Goal: Information Seeking & Learning: Learn about a topic

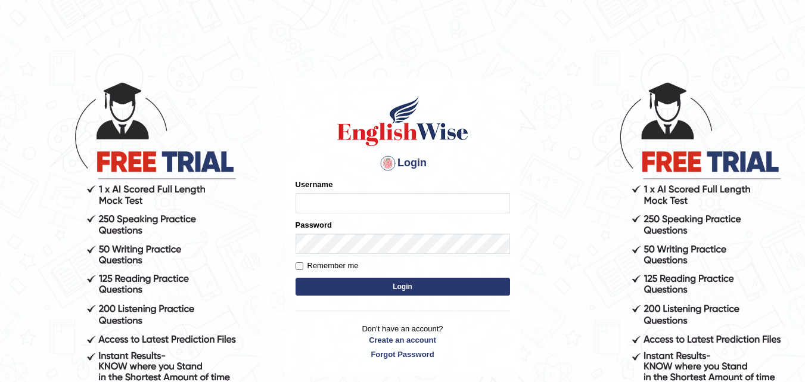
type input "simran_2301"
click at [365, 283] on button "Login" at bounding box center [403, 287] width 215 height 18
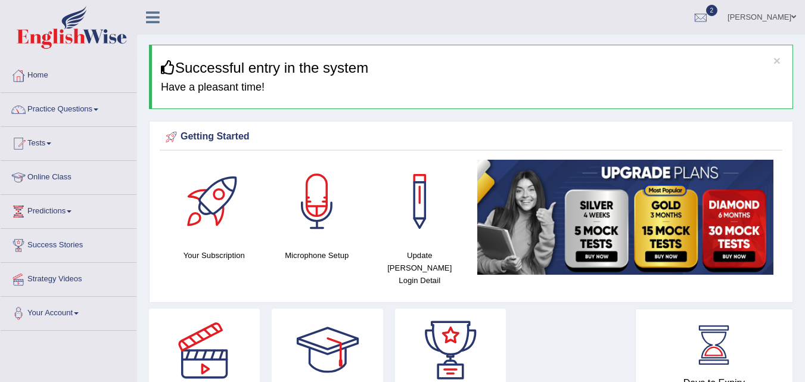
click at [61, 110] on link "Practice Questions" at bounding box center [69, 108] width 136 height 30
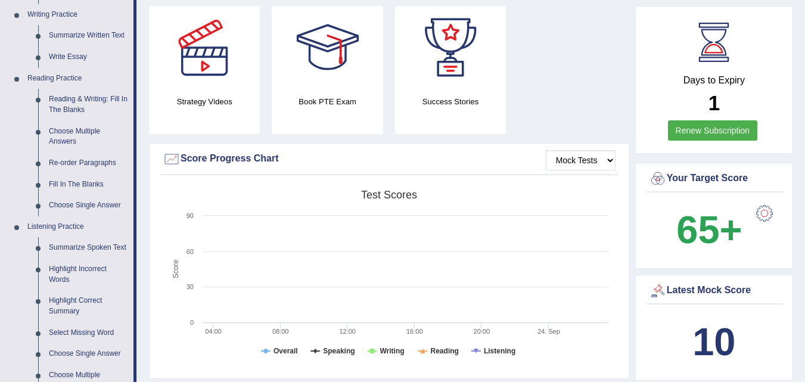
scroll to position [284, 0]
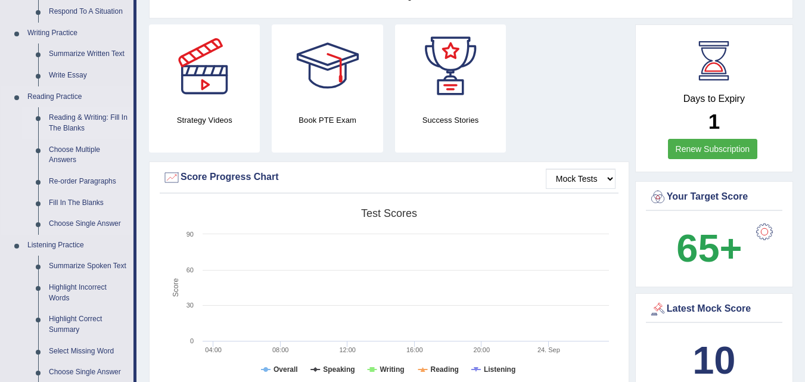
click at [61, 120] on link "Reading & Writing: Fill In The Blanks" at bounding box center [88, 123] width 90 height 32
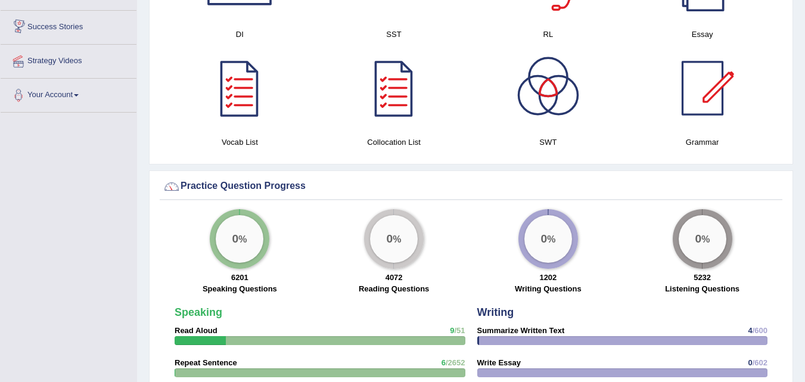
scroll to position [851, 0]
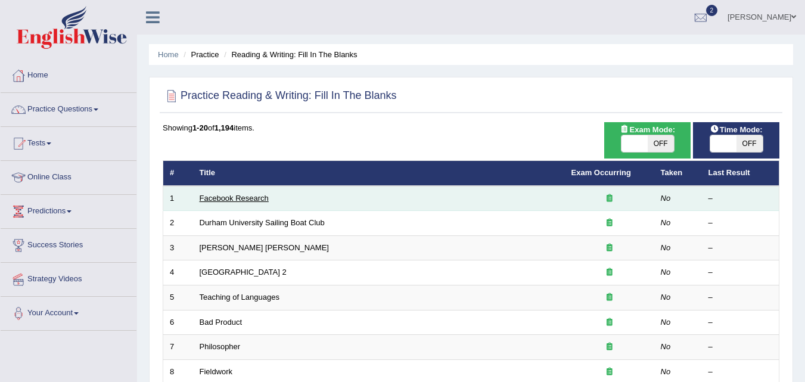
click at [265, 197] on link "Facebook Research" at bounding box center [234, 198] width 69 height 9
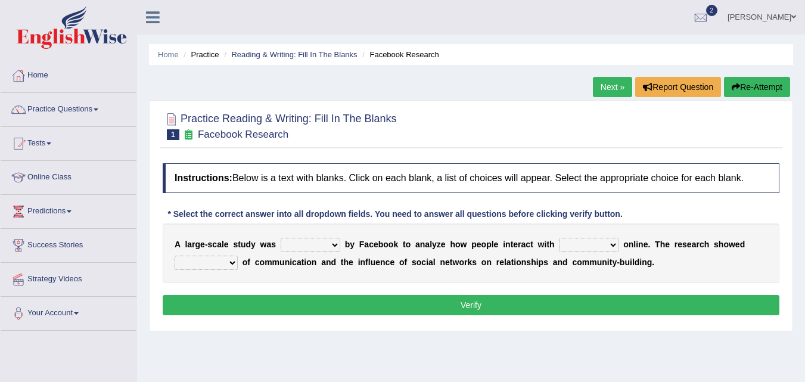
click at [334, 244] on select "surveyed had asked made" at bounding box center [311, 245] width 60 height 14
select select "surveyed"
click at [281, 238] on select "surveyed had asked made" at bounding box center [311, 245] width 60 height 14
click at [610, 244] on select "together all each other another" at bounding box center [589, 245] width 60 height 14
select select "each other"
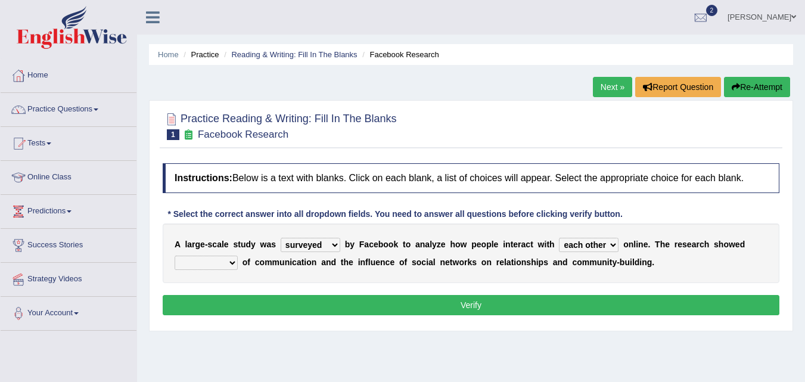
click at [559, 238] on select "together all each other another" at bounding box center [589, 245] width 60 height 14
click at [230, 264] on select "advantages standards fellowships patterns" at bounding box center [206, 263] width 63 height 14
select select "advantages"
click at [175, 256] on select "advantages standards fellowships patterns" at bounding box center [206, 263] width 63 height 14
click at [245, 308] on button "Verify" at bounding box center [471, 305] width 617 height 20
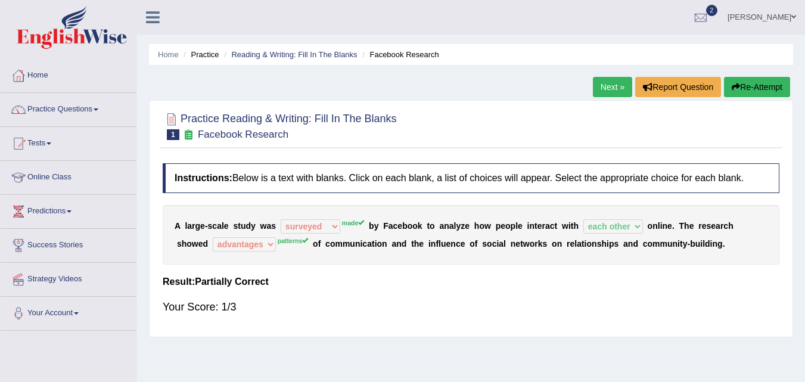
click at [603, 89] on link "Next »" at bounding box center [612, 87] width 39 height 20
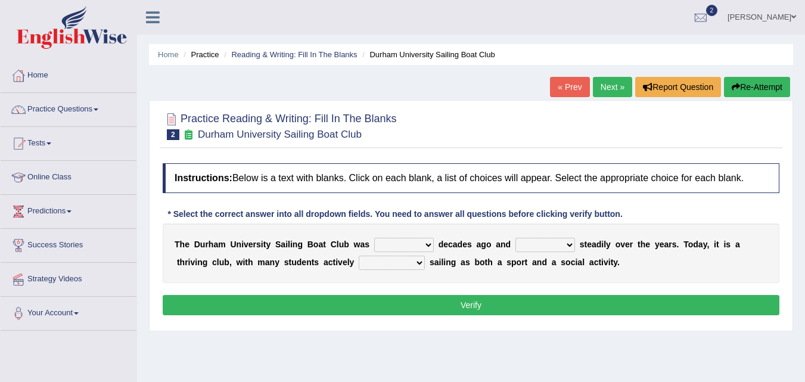
click at [431, 246] on select "found fund founded find" at bounding box center [404, 245] width 60 height 14
click at [374, 365] on div "Home Practice Reading & Writing: Fill In The Blanks Durham University Sailing B…" at bounding box center [471, 298] width 668 height 596
click at [354, 247] on b "w" at bounding box center [357, 245] width 7 height 10
click at [425, 245] on select "found fund founded find" at bounding box center [404, 245] width 60 height 14
click at [374, 238] on select "found fund founded find" at bounding box center [404, 245] width 60 height 14
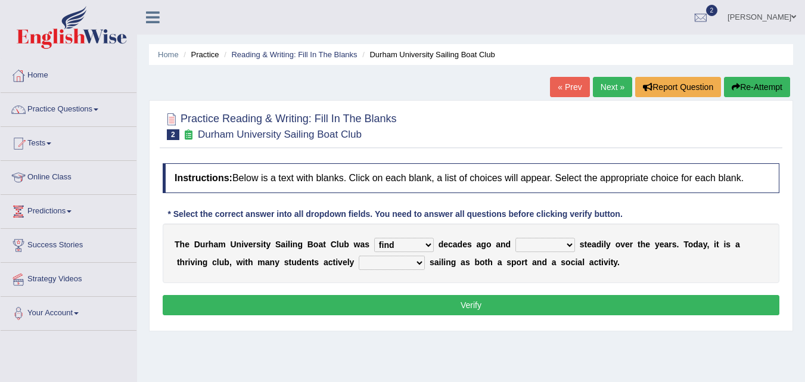
click at [430, 243] on select "found fund founded find" at bounding box center [404, 245] width 60 height 14
select select "found"
click at [374, 238] on select "found fund founded find" at bounding box center [404, 245] width 60 height 14
click at [567, 242] on select "grow growing has grown grown" at bounding box center [545, 245] width 60 height 14
select select "growing"
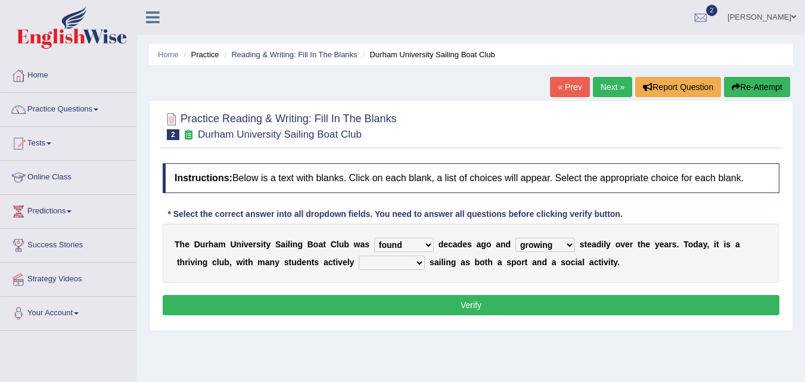
click at [515, 238] on select "grow growing has grown grown" at bounding box center [545, 245] width 60 height 14
click at [419, 259] on select "enjoy enjoyed are enjoying enjoying" at bounding box center [392, 263] width 66 height 14
select select "enjoyed"
click at [359, 256] on select "enjoy enjoyed are enjoying enjoying" at bounding box center [392, 263] width 66 height 14
click at [391, 301] on button "Verify" at bounding box center [471, 305] width 617 height 20
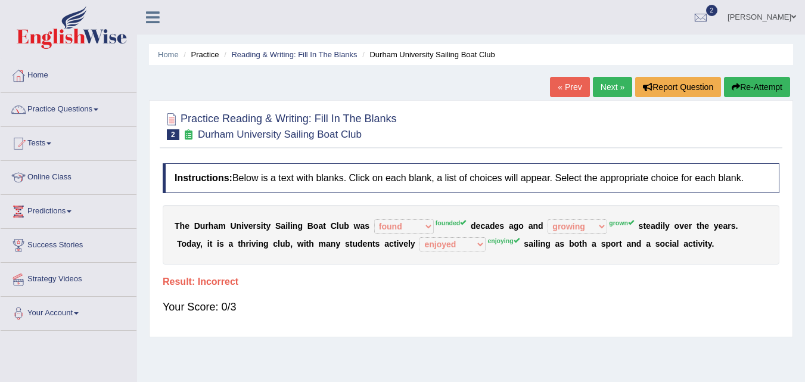
click at [742, 84] on button "Re-Attempt" at bounding box center [757, 87] width 66 height 20
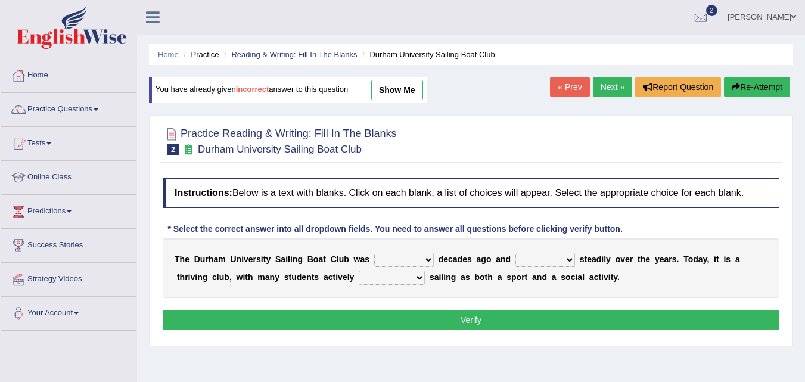
select select "founded"
click at [374, 253] on select "found fund founded find" at bounding box center [404, 260] width 60 height 14
click at [564, 261] on select "grow growing has grown grown" at bounding box center [545, 260] width 60 height 14
select select "grown"
click at [515, 253] on select "grow growing has grown grown" at bounding box center [545, 260] width 60 height 14
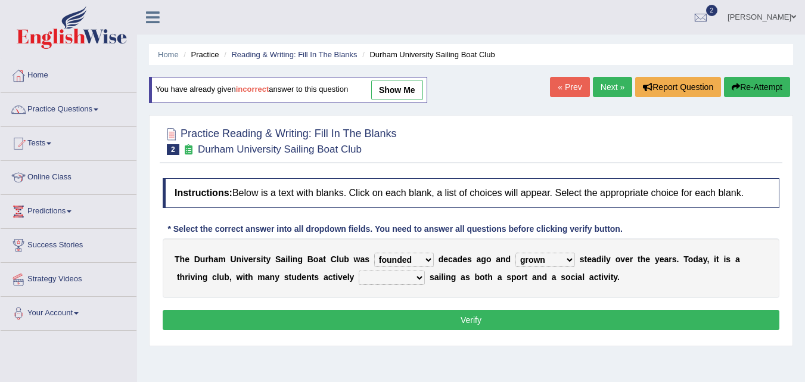
click at [416, 278] on select "enjoy enjoyed are enjoying enjoying" at bounding box center [392, 278] width 66 height 14
select select "enjoying"
click at [359, 271] on select "enjoy enjoyed are enjoying enjoying" at bounding box center [392, 278] width 66 height 14
click at [409, 322] on button "Verify" at bounding box center [471, 320] width 617 height 20
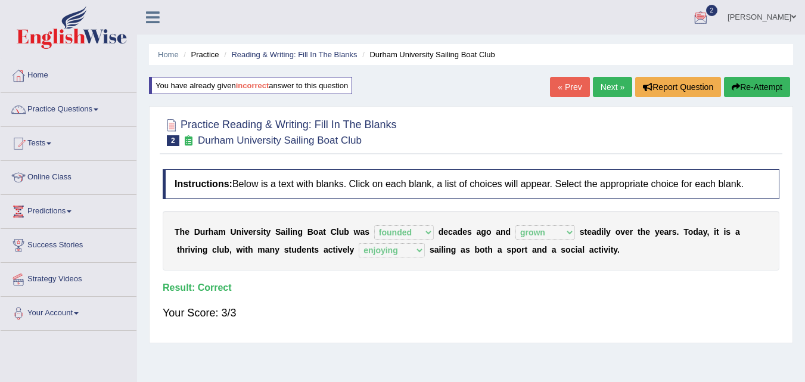
click at [593, 83] on link "Next »" at bounding box center [612, 87] width 39 height 20
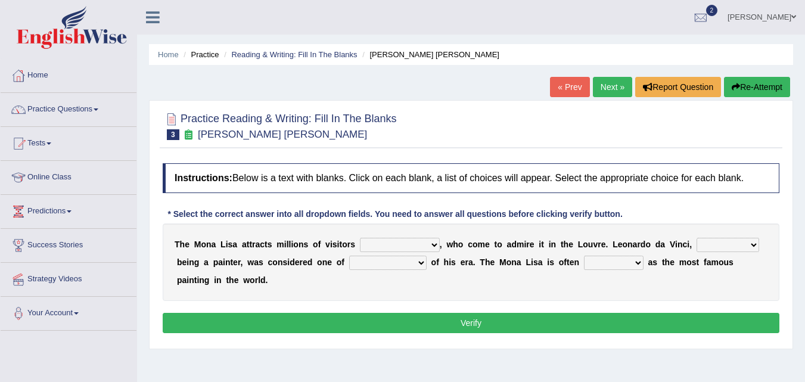
click at [431, 247] on select "around the year the all year all year round per year" at bounding box center [400, 245] width 80 height 14
select select "per year"
click at [360, 238] on select "around the year the all year all year round per year" at bounding box center [400, 245] width 80 height 14
click at [756, 245] on select "rather than as much as as well as as long as" at bounding box center [728, 245] width 63 height 14
click at [418, 261] on select "better artists artist the better artist the best artists" at bounding box center [387, 263] width 77 height 14
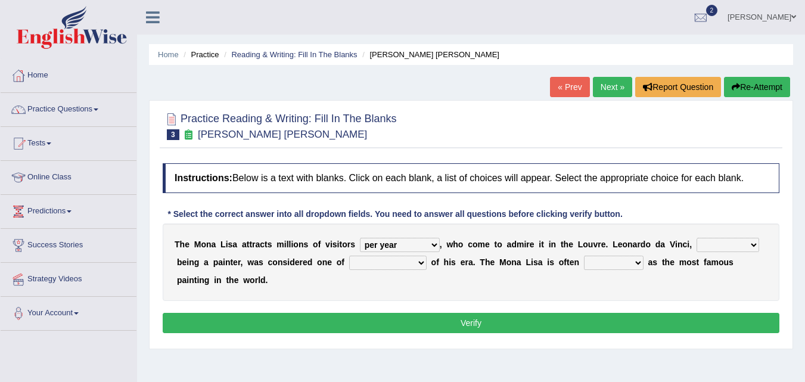
select select "the best artists"
click at [349, 256] on select "better artists artist the better artist the best artists" at bounding box center [387, 263] width 77 height 14
click at [641, 260] on select "classified suggested predicted described" at bounding box center [614, 263] width 60 height 14
select select "described"
click at [584, 256] on select "classified suggested predicted described" at bounding box center [614, 263] width 60 height 14
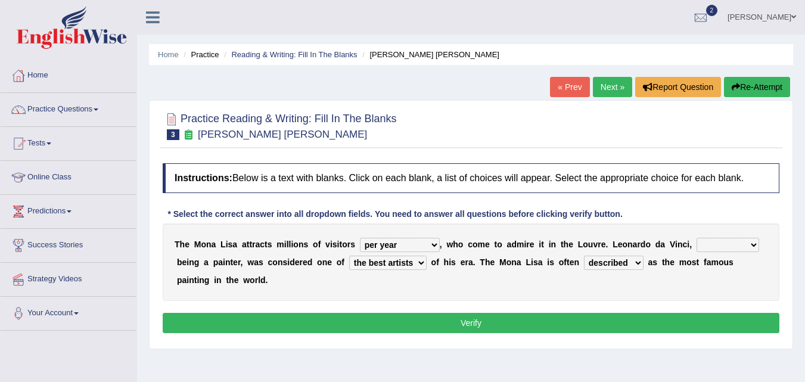
click at [751, 245] on select "rather than as much as as well as as long as" at bounding box center [728, 245] width 63 height 14
select select "rather than"
click at [697, 238] on select "rather than as much as as well as as long as" at bounding box center [728, 245] width 63 height 14
click at [711, 319] on button "Verify" at bounding box center [471, 323] width 617 height 20
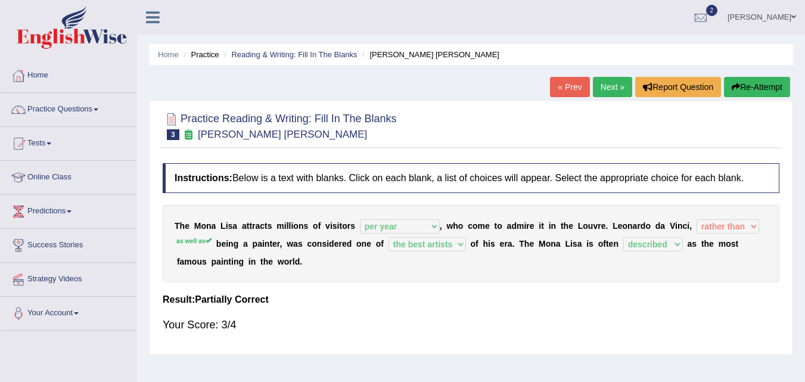
click at [611, 84] on link "Next »" at bounding box center [612, 87] width 39 height 20
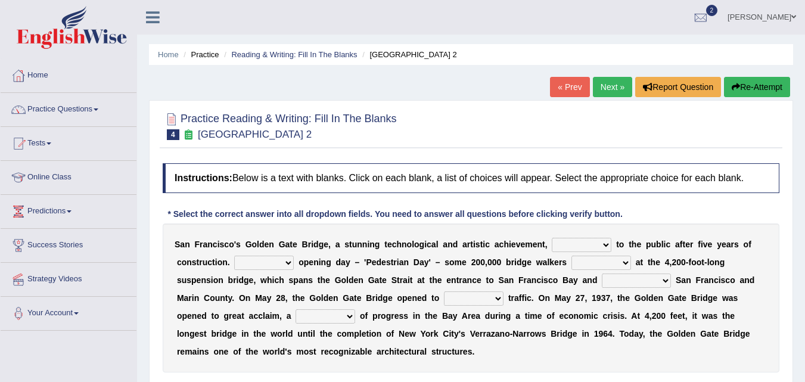
click at [607, 246] on select "opens closes appears equals" at bounding box center [582, 245] width 60 height 14
select select "opens"
click at [552, 238] on select "opens closes appears equals" at bounding box center [582, 245] width 60 height 14
click at [288, 263] on select "On During Since When" at bounding box center [264, 263] width 60 height 14
select select "On"
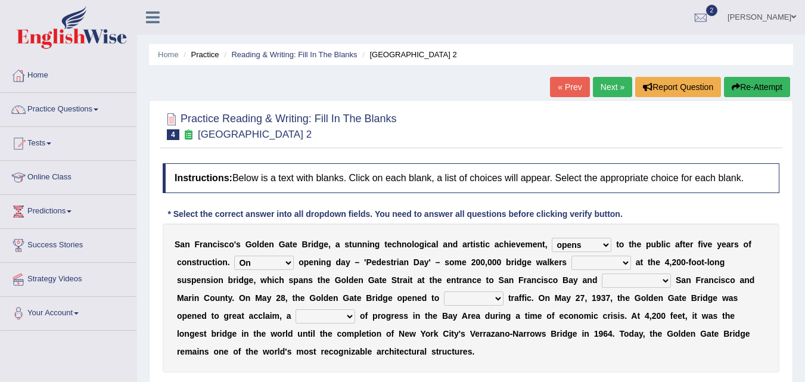
click at [234, 256] on select "On During Since When" at bounding box center [264, 263] width 60 height 14
click at [628, 261] on select "stationed looked marveled laughed" at bounding box center [601, 263] width 60 height 14
